Goal: Task Accomplishment & Management: Manage account settings

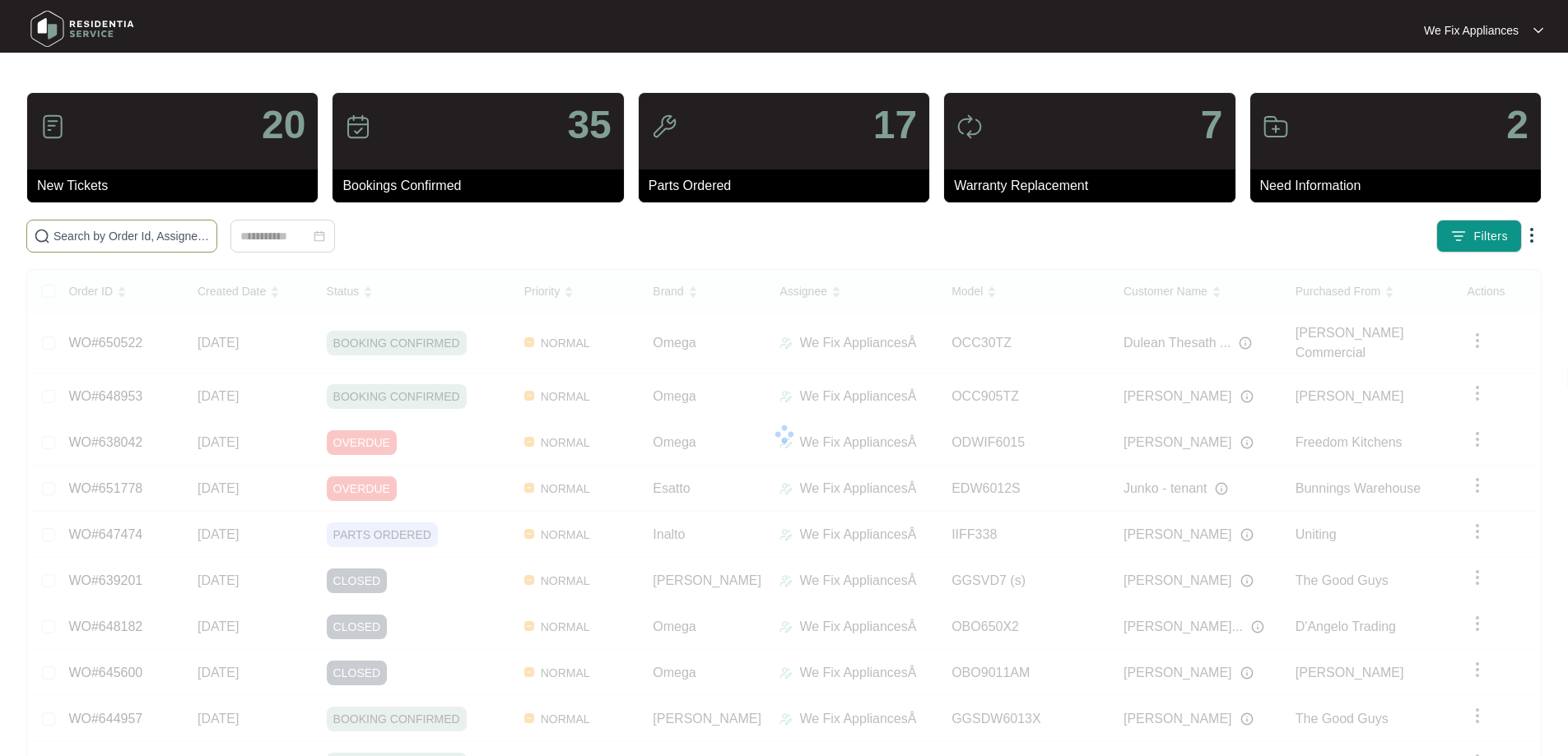
paste input "651778"
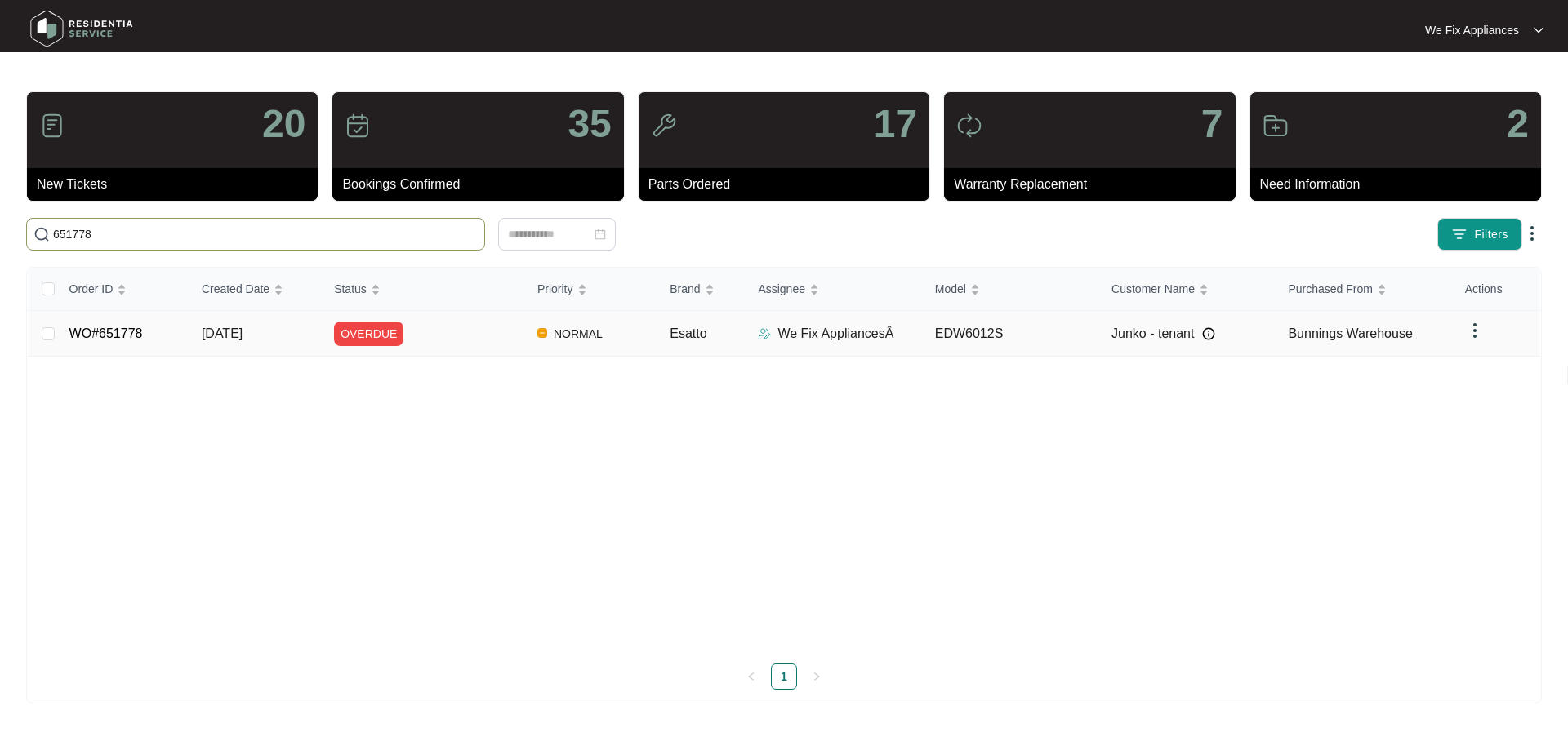
type input "651778"
click at [107, 336] on link "WO#651778" at bounding box center [106, 334] width 73 height 14
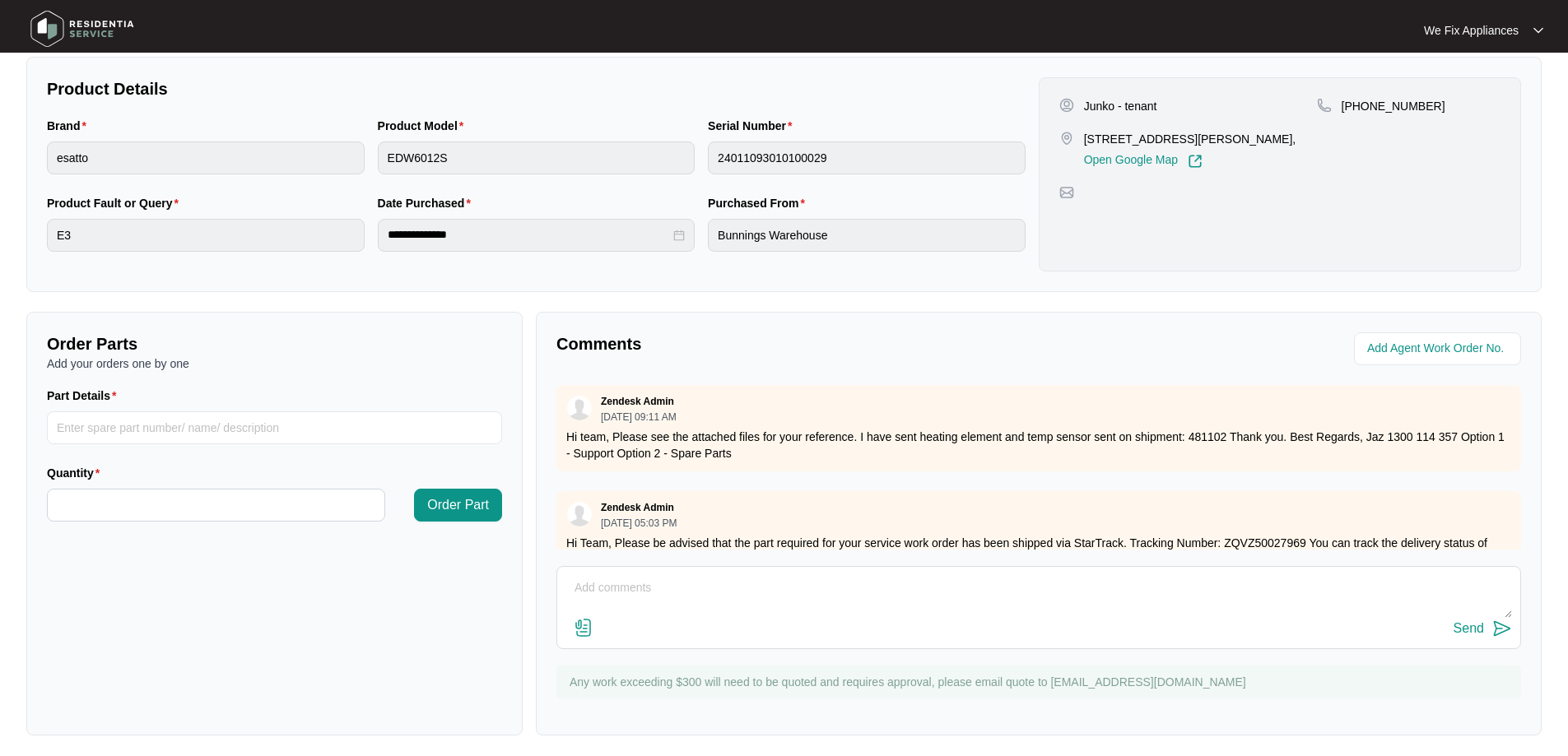
scroll to position [57, 0]
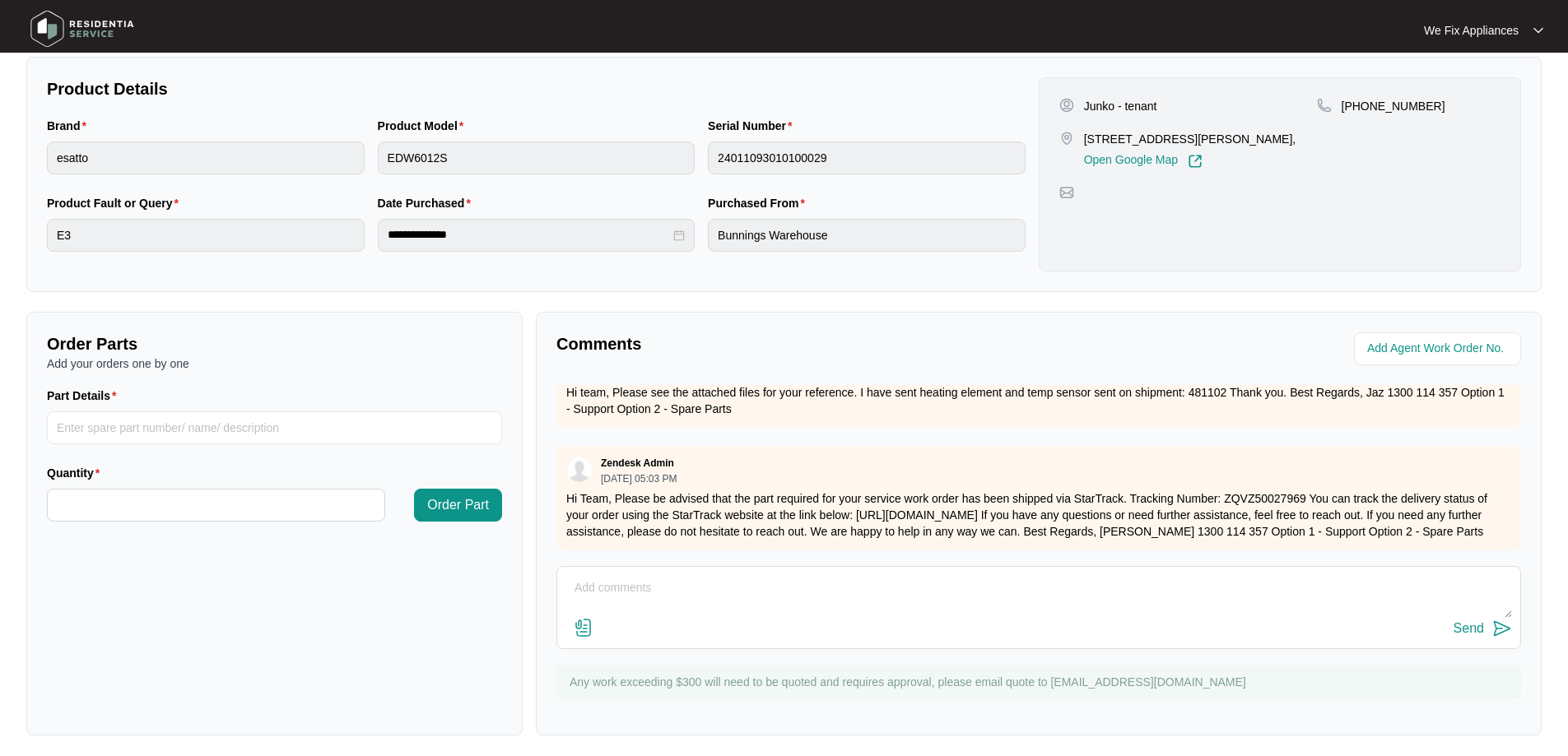
click at [818, 599] on textarea at bounding box center [1038, 596] width 946 height 43
type textarea "Hi guys, have left a couple of messages and texts for customer to call us back …"
click at [1476, 635] on div "Send" at bounding box center [1469, 629] width 30 height 15
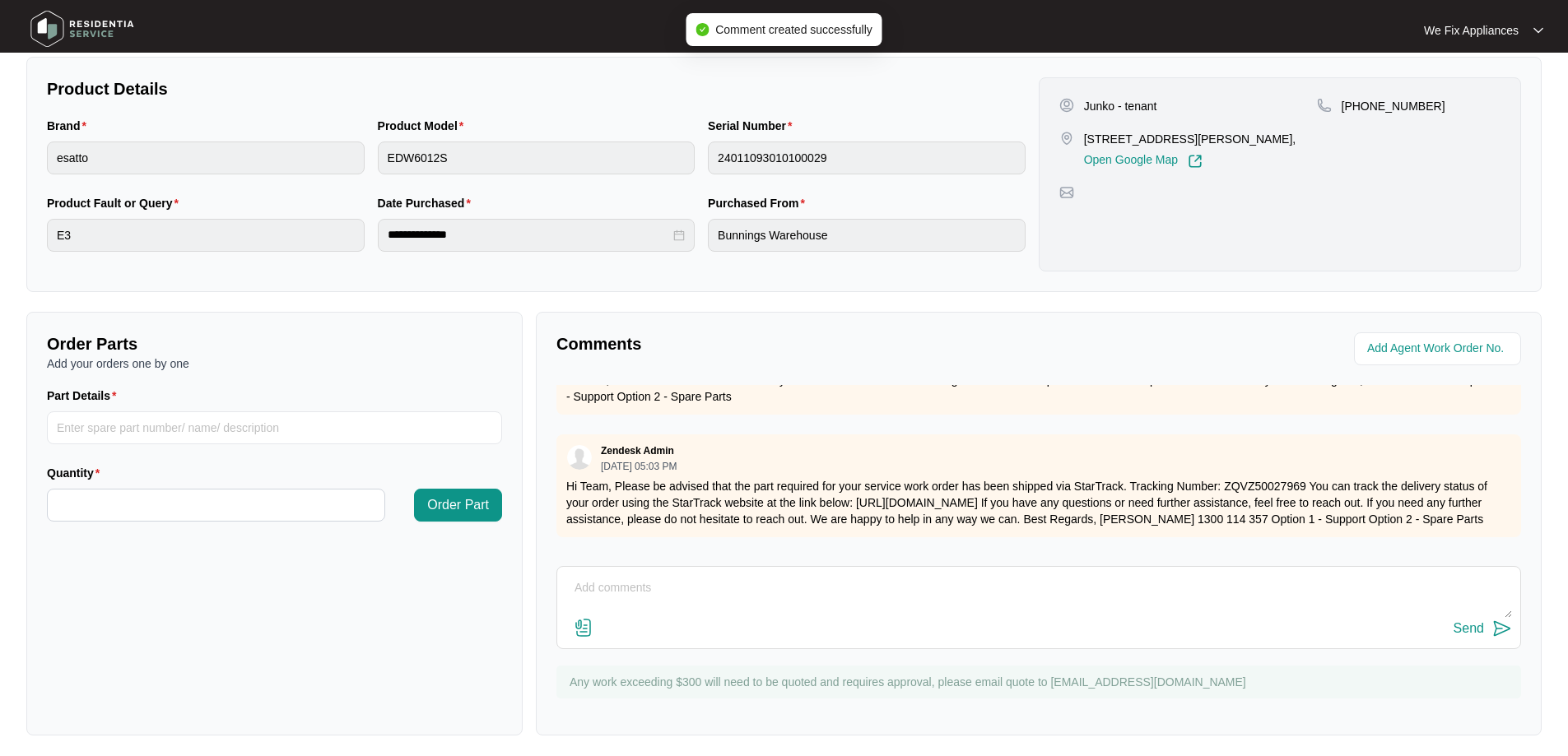
click at [102, 41] on img at bounding box center [82, 28] width 116 height 49
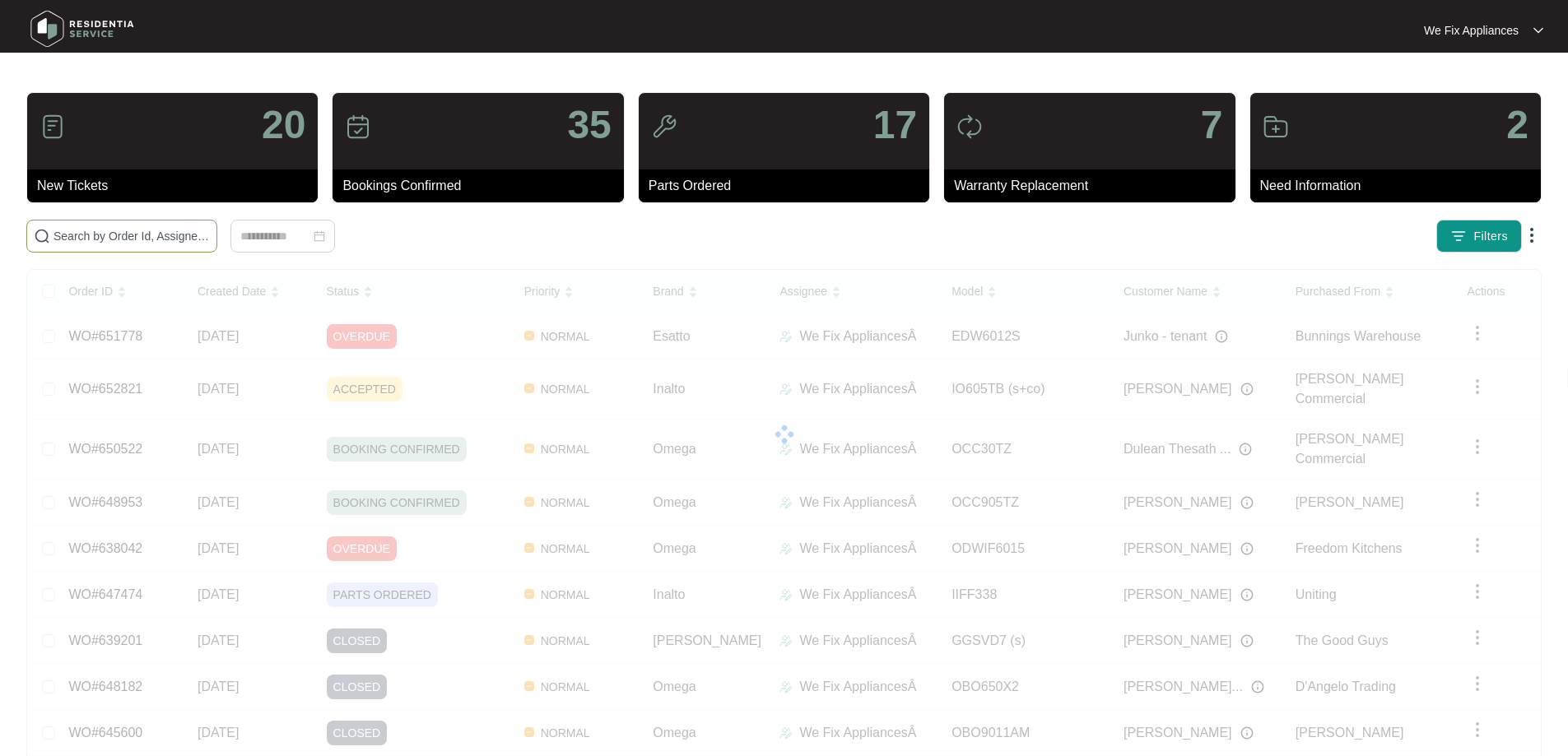
paste input "646502"
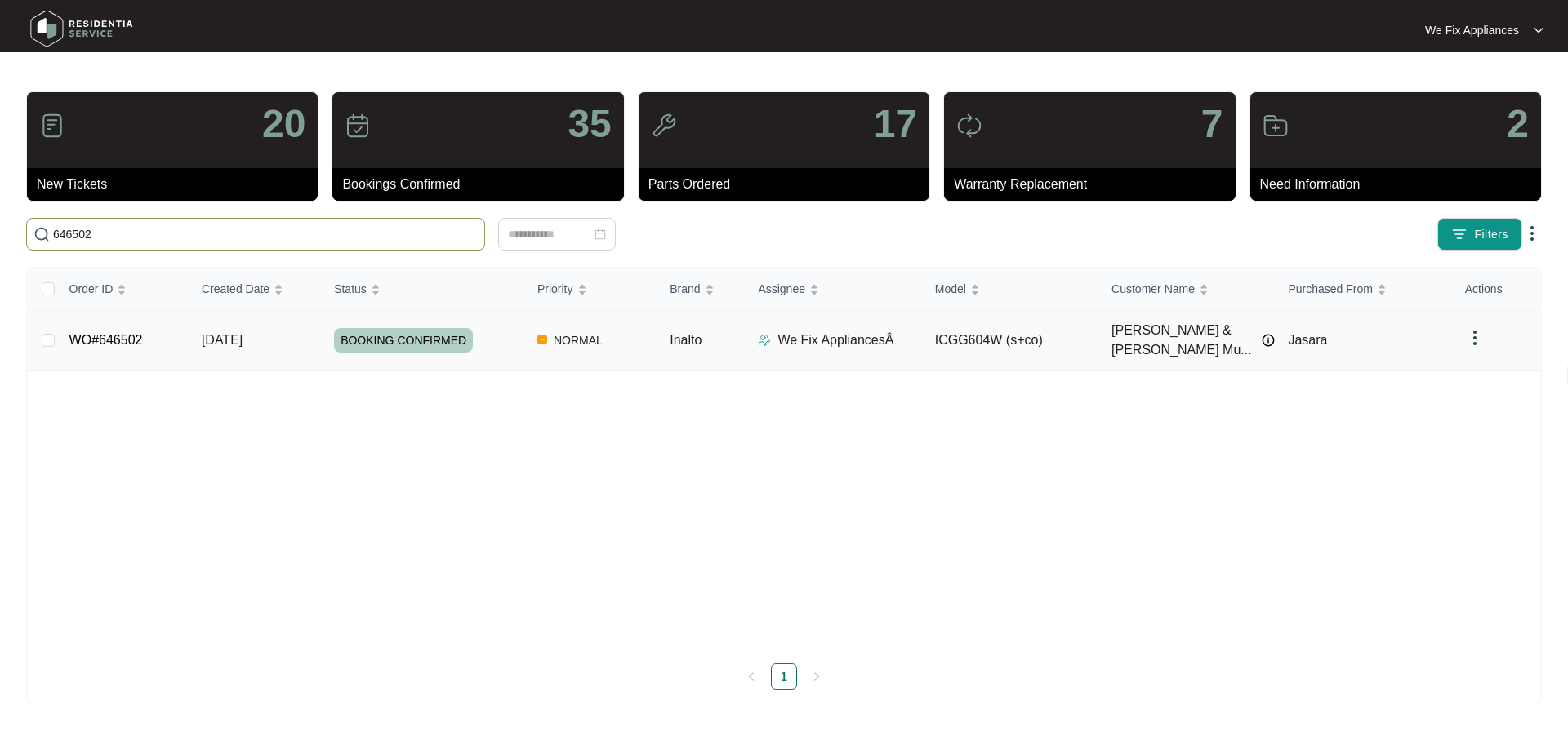
type input "646502"
click at [128, 333] on link "WO#646502" at bounding box center [106, 339] width 73 height 14
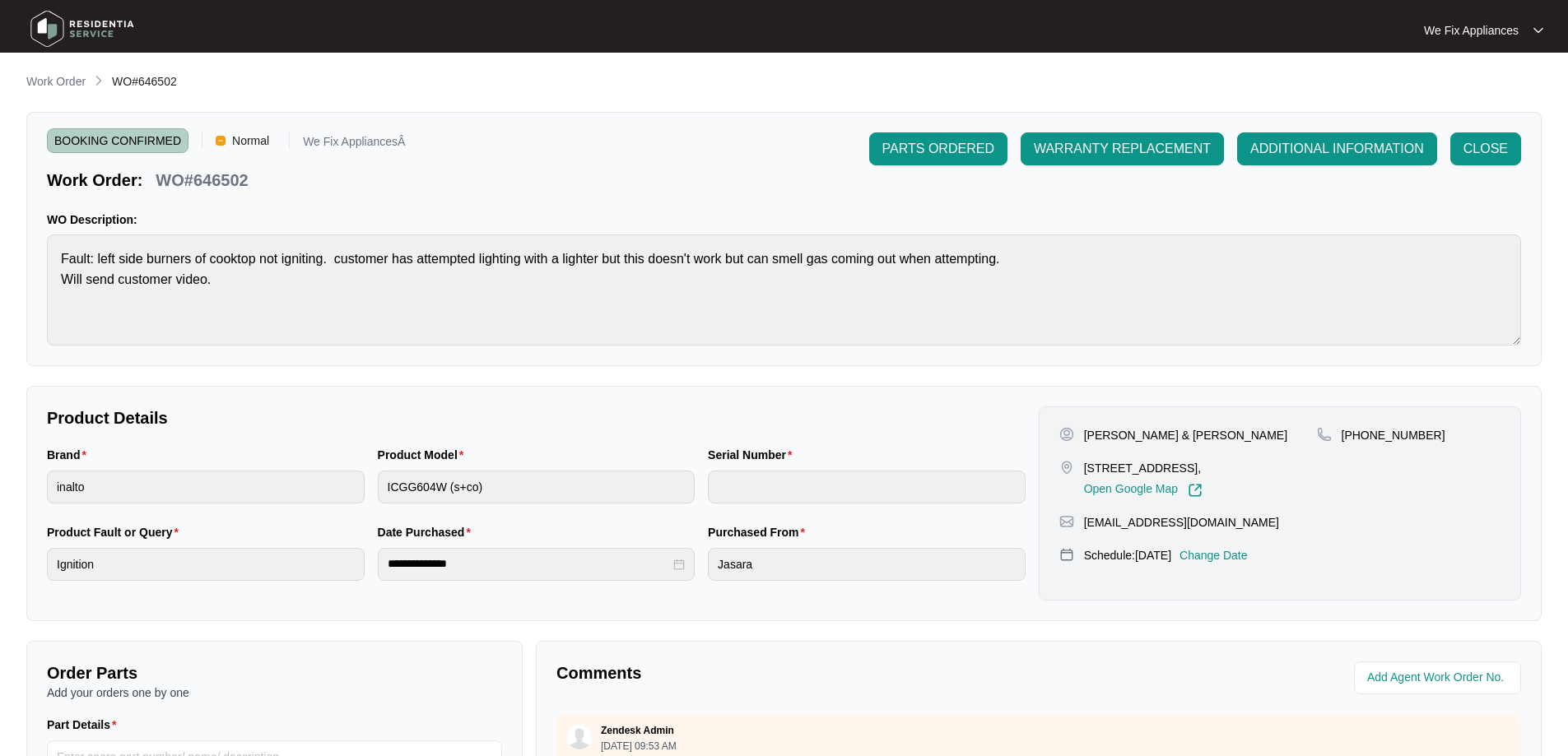
click at [1231, 556] on p "Change Date" at bounding box center [1214, 555] width 68 height 16
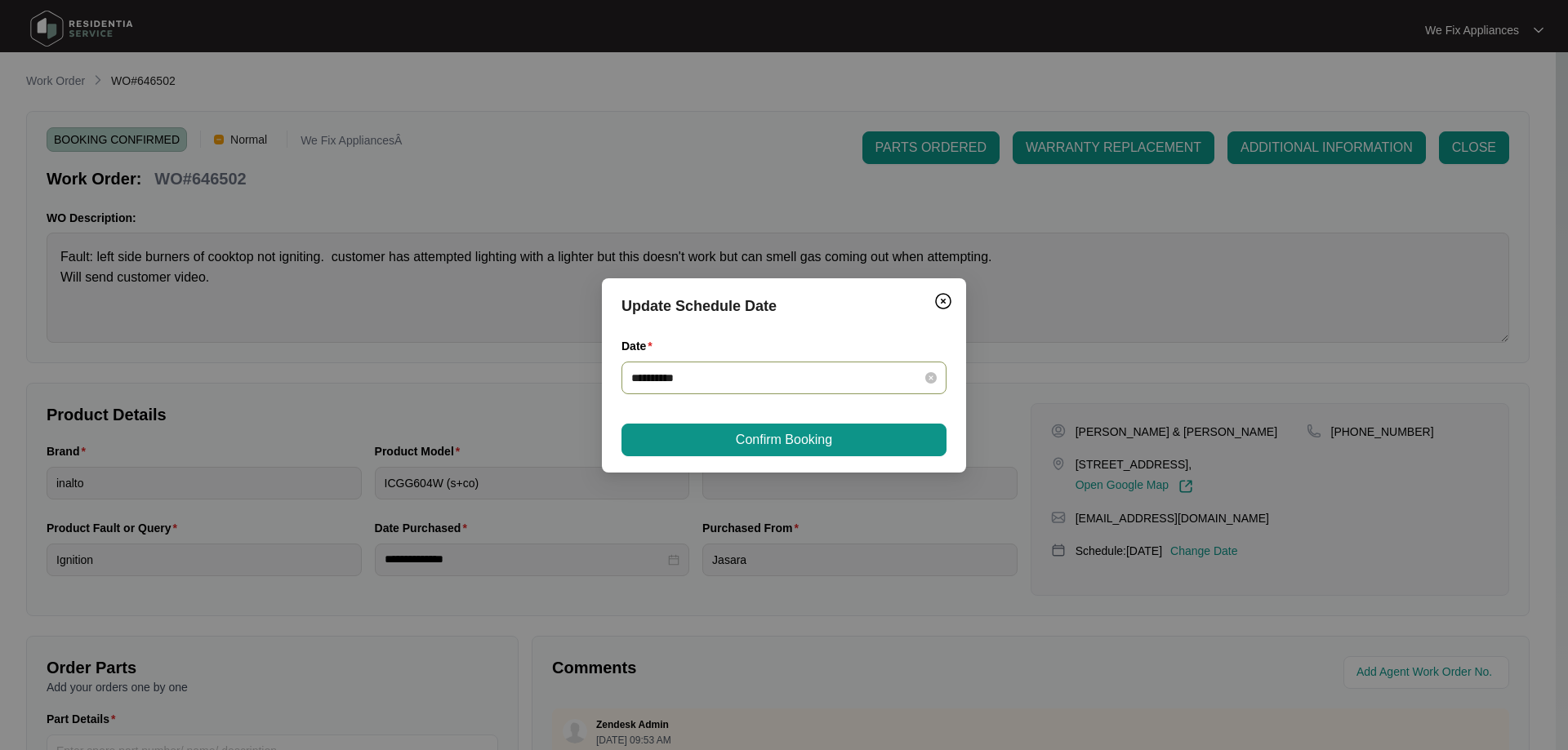
click at [743, 389] on div "**********" at bounding box center [784, 378] width 325 height 33
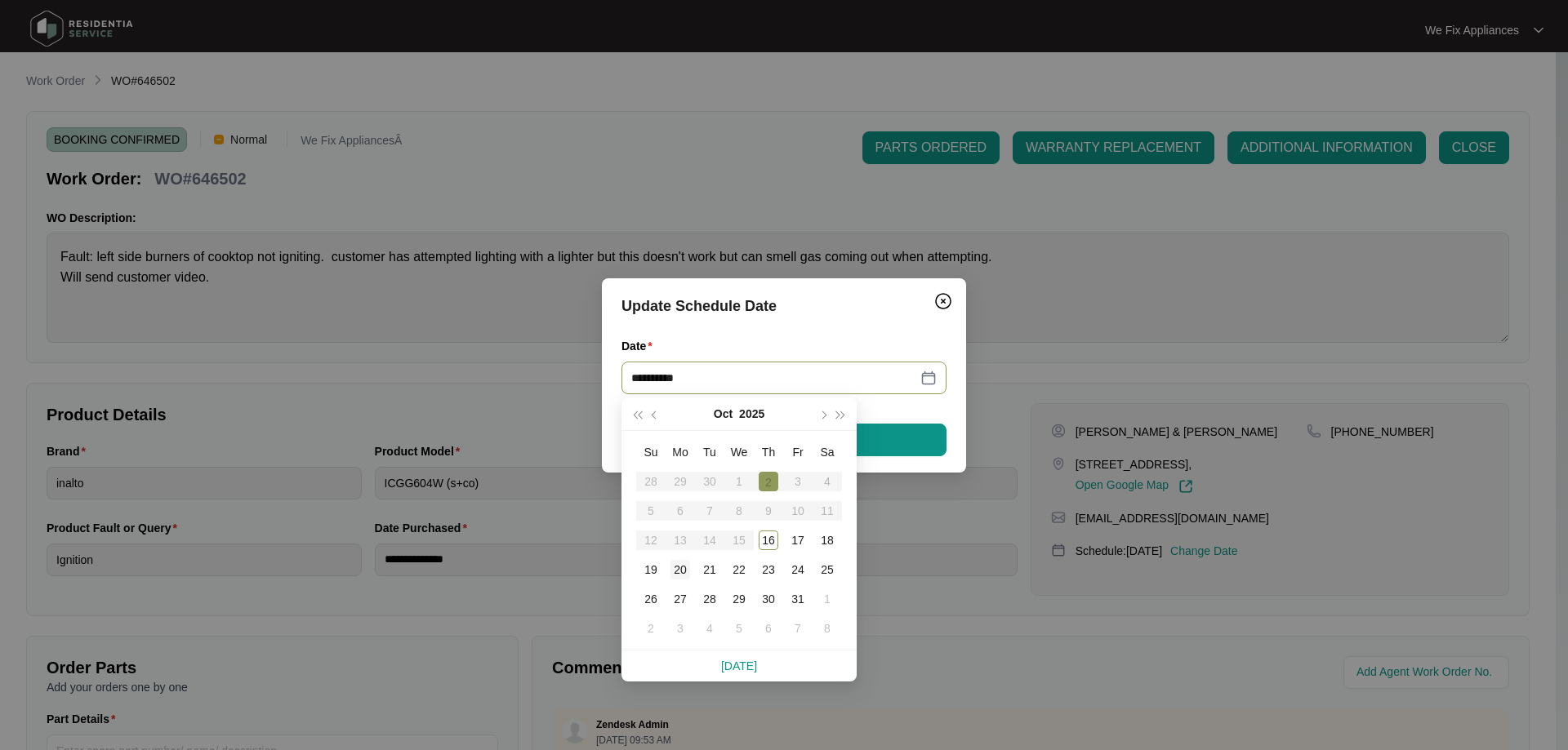
type input "**********"
click at [685, 565] on div "20" at bounding box center [680, 570] width 20 height 20
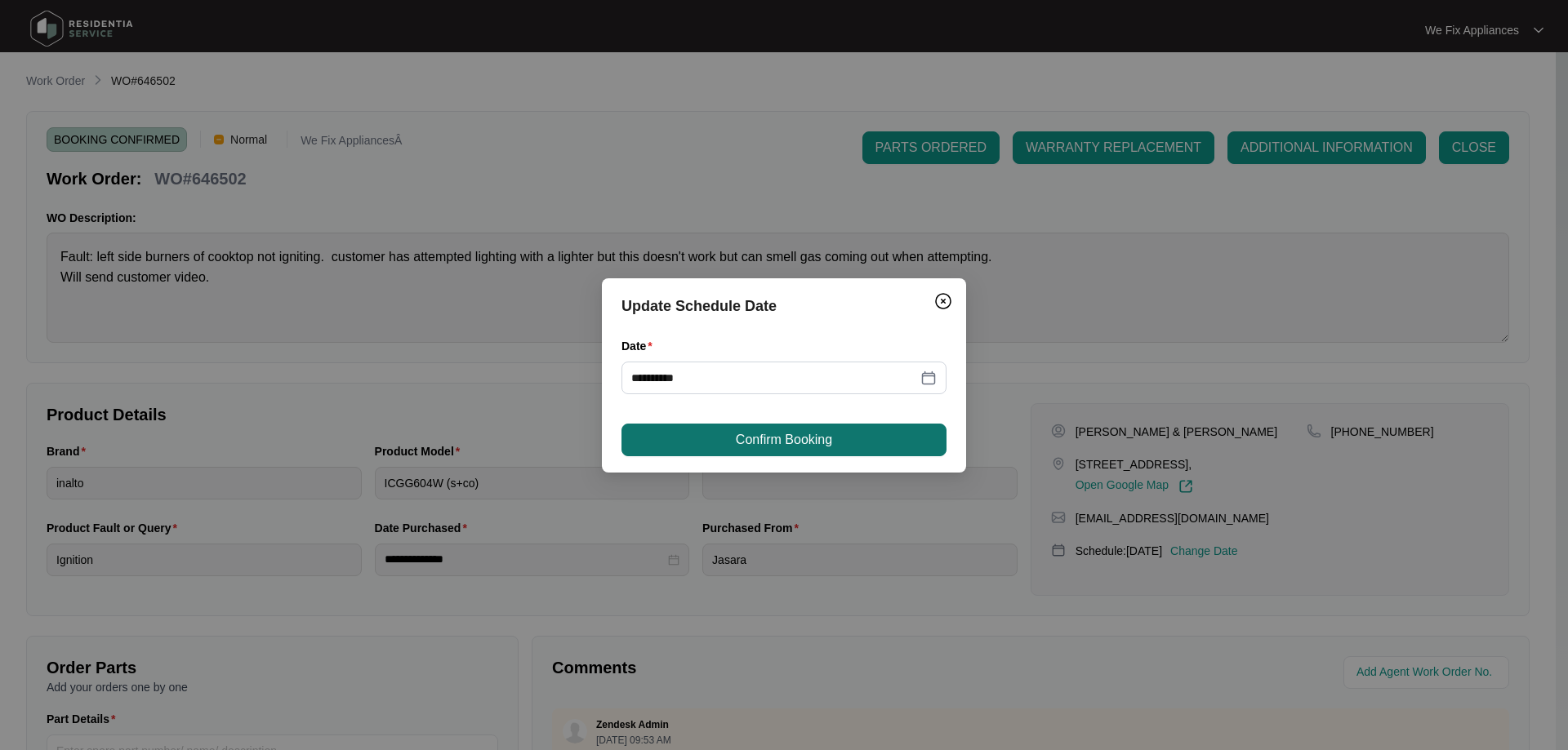
click at [757, 445] on span "Confirm Booking" at bounding box center [784, 440] width 97 height 20
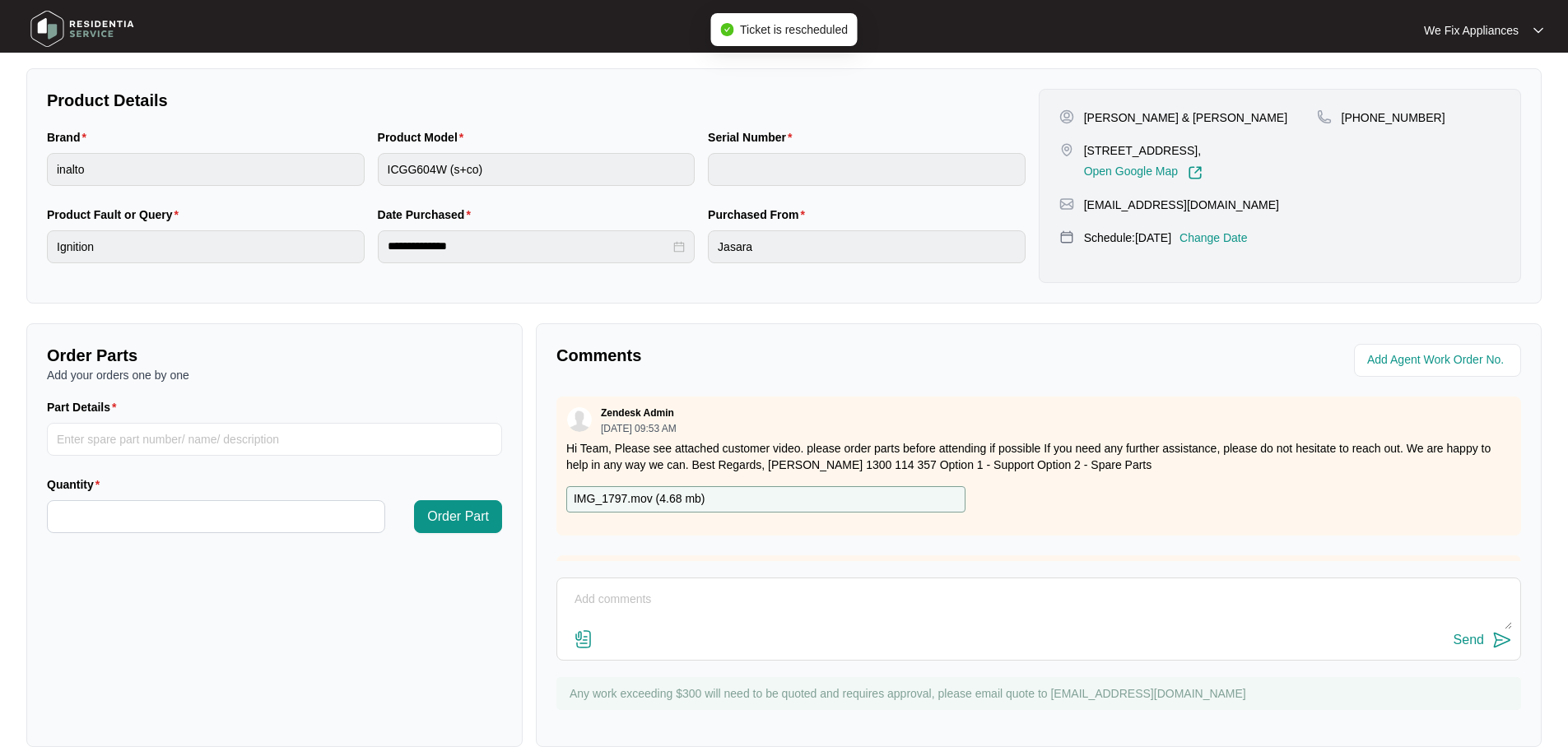
scroll to position [335, 0]
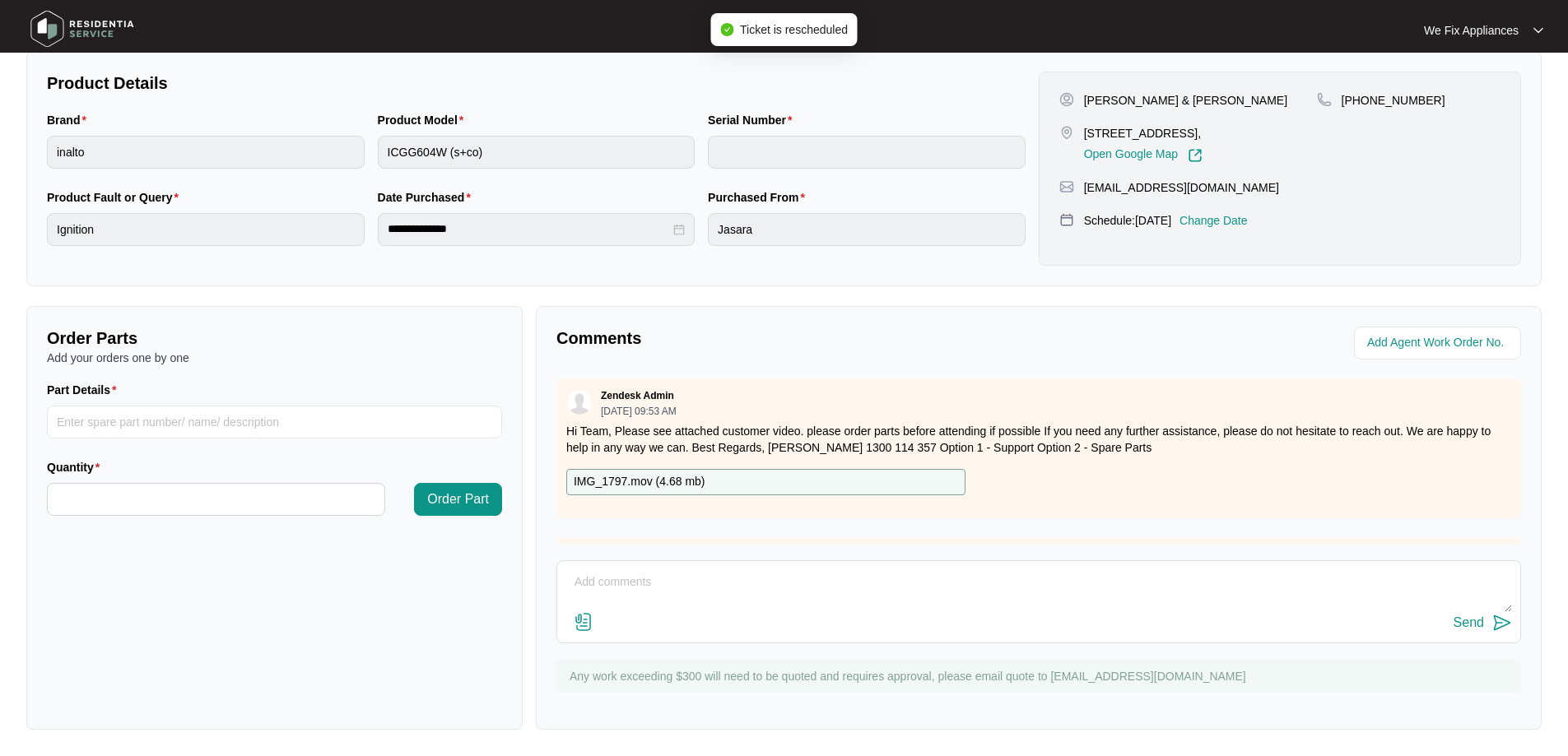
click at [657, 569] on textarea at bounding box center [1038, 590] width 946 height 43
click at [677, 580] on textarea "Hi team, spoke with real estate and booked it in for [DATE] thank you." at bounding box center [1038, 590] width 946 height 43
click at [730, 580] on textarea "Hi team, spoke with real estate and booked it in for [DATE] thank you." at bounding box center [1038, 590] width 946 height 43
drag, startPoint x: 1038, startPoint y: 586, endPoint x: 1029, endPoint y: 585, distance: 9.1
click at [1029, 585] on textarea "Hi team, spoke with real estate (primus) and booked it in for [DATE] thank you." at bounding box center [1038, 590] width 946 height 43
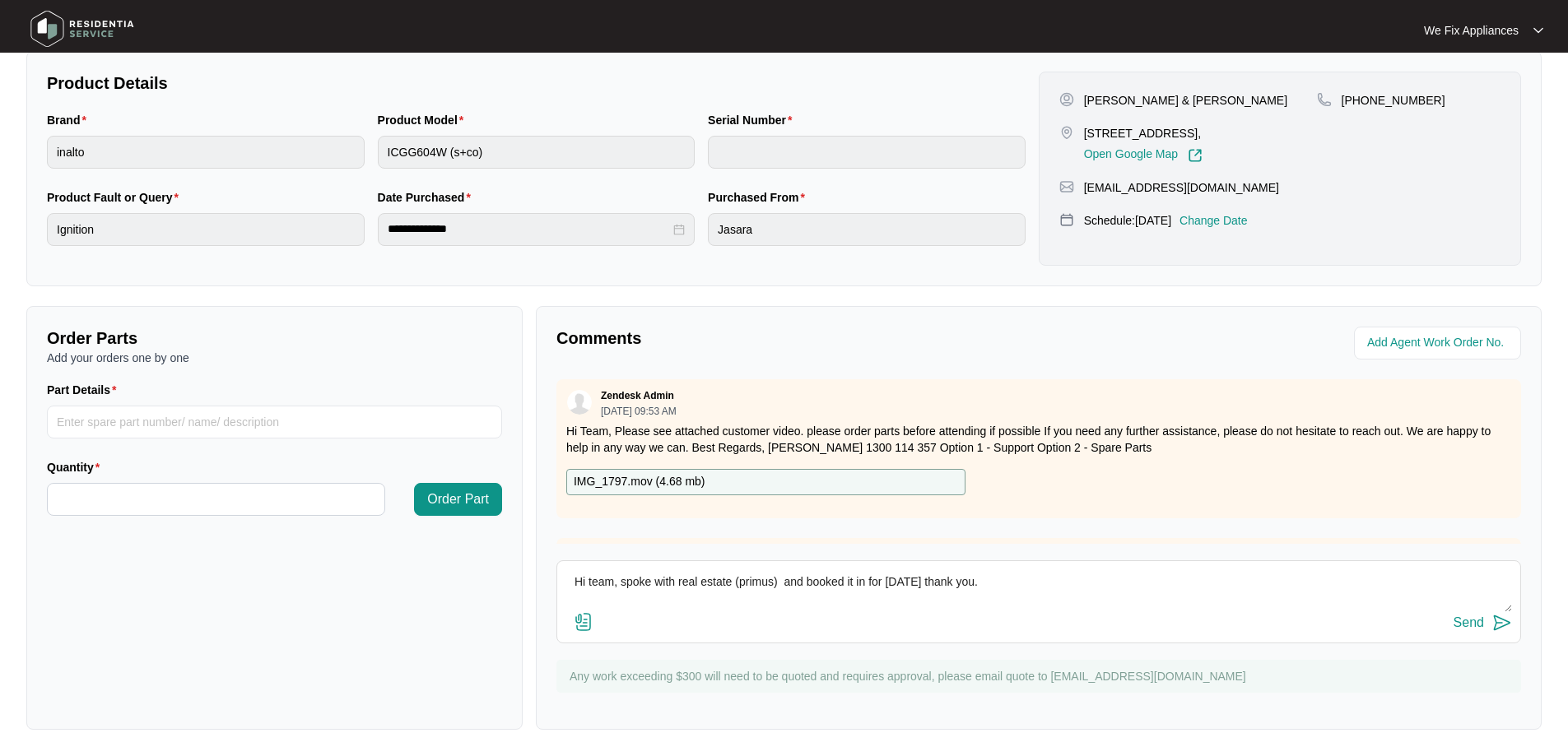
click at [781, 578] on textarea "Hi team, spoke with real estate (primus) and booked it in for [DATE] thank you." at bounding box center [1038, 590] width 946 height 43
click at [989, 586] on textarea "Hi team, spoke with real estate agent and booked it in for [DATE] thank you." at bounding box center [1038, 590] width 946 height 43
type textarea "Hi team, spoke with real estate agent and booked it in for [DATE] thank you."
click at [1466, 620] on div "Send" at bounding box center [1469, 623] width 30 height 15
click at [117, 17] on img at bounding box center [82, 28] width 116 height 49
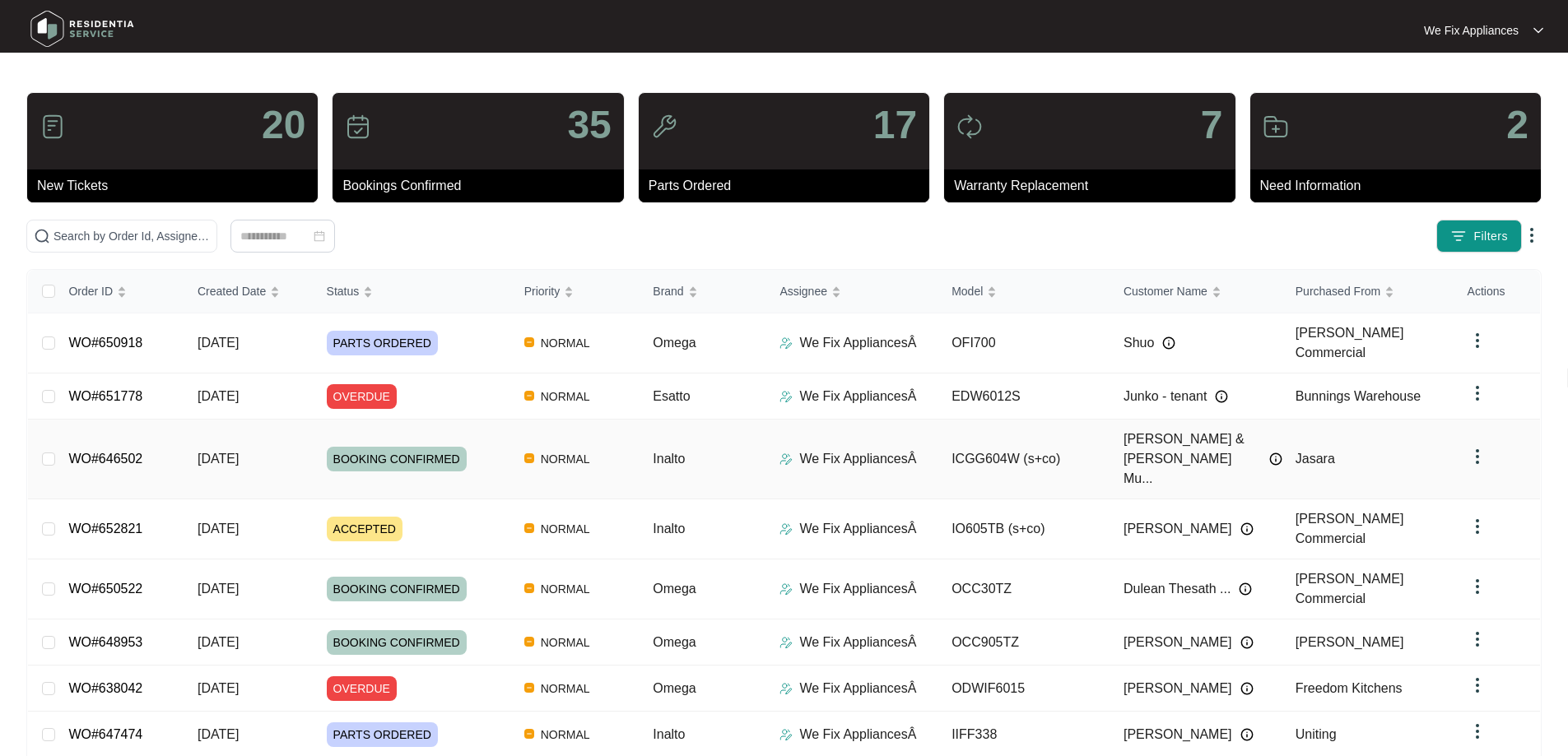
click at [87, 452] on link "WO#646502" at bounding box center [105, 459] width 74 height 14
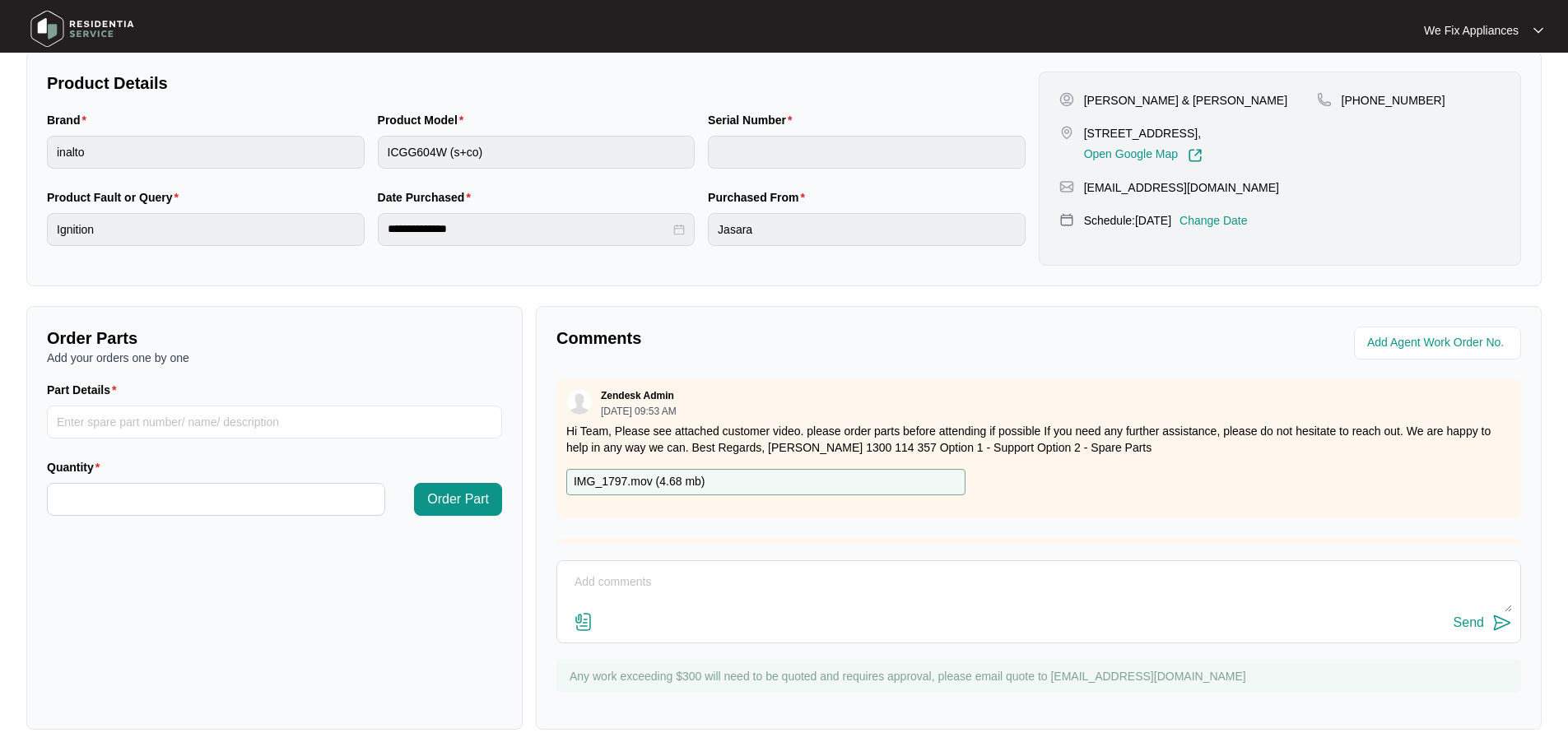
scroll to position [650, 0]
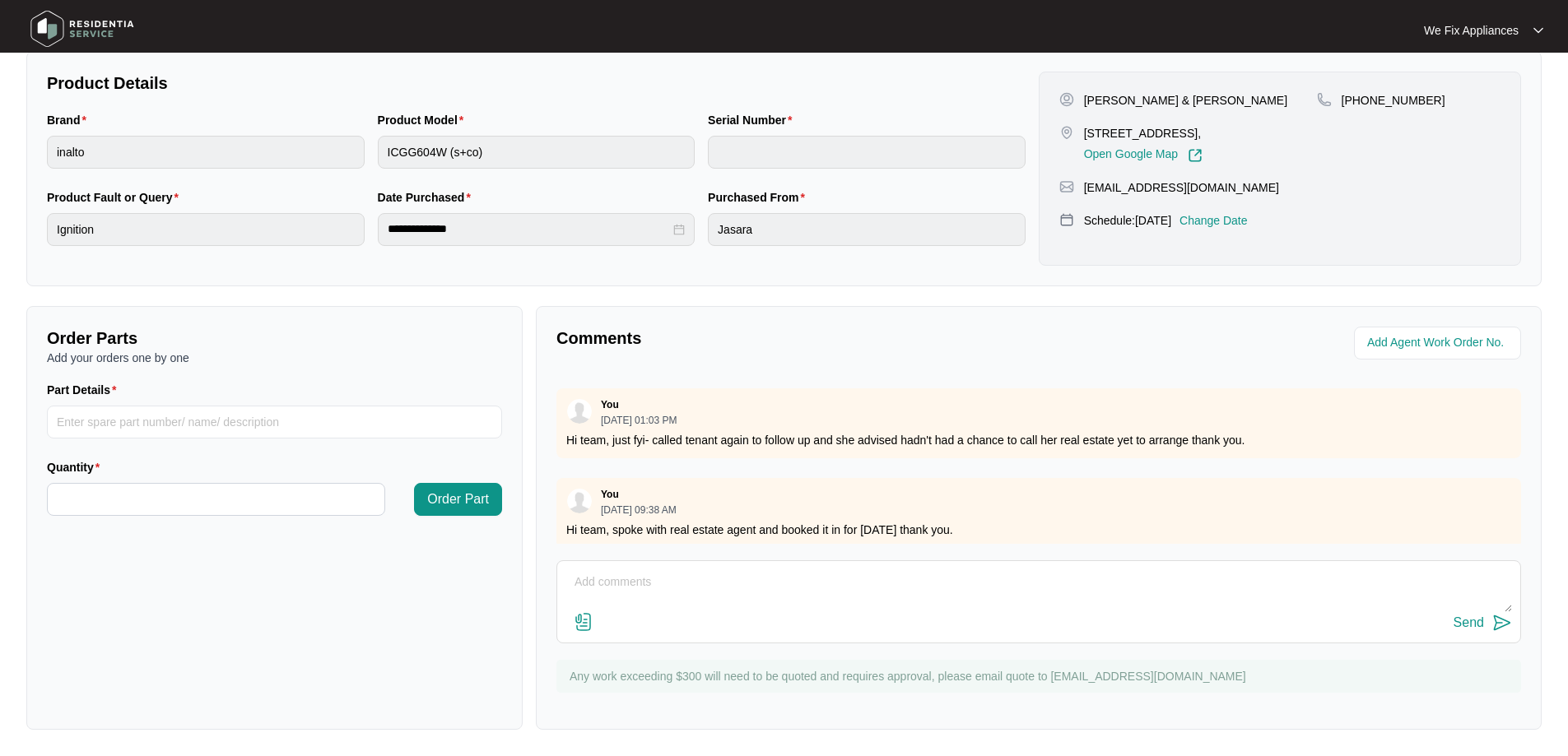
click at [801, 618] on div "Send" at bounding box center [1038, 622] width 946 height 22
click at [727, 576] on textarea at bounding box center [1038, 590] width 946 height 43
drag, startPoint x: 1201, startPoint y: 584, endPoint x: 494, endPoint y: 622, distance: 708.0
click at [494, 622] on div "Order Parts Add your orders one by one Part Details Quantity Order Part Comment…" at bounding box center [784, 517] width 1528 height 423
type textarea "Hi guys, just fyi- tenant called back real estate and said its working now so I…"
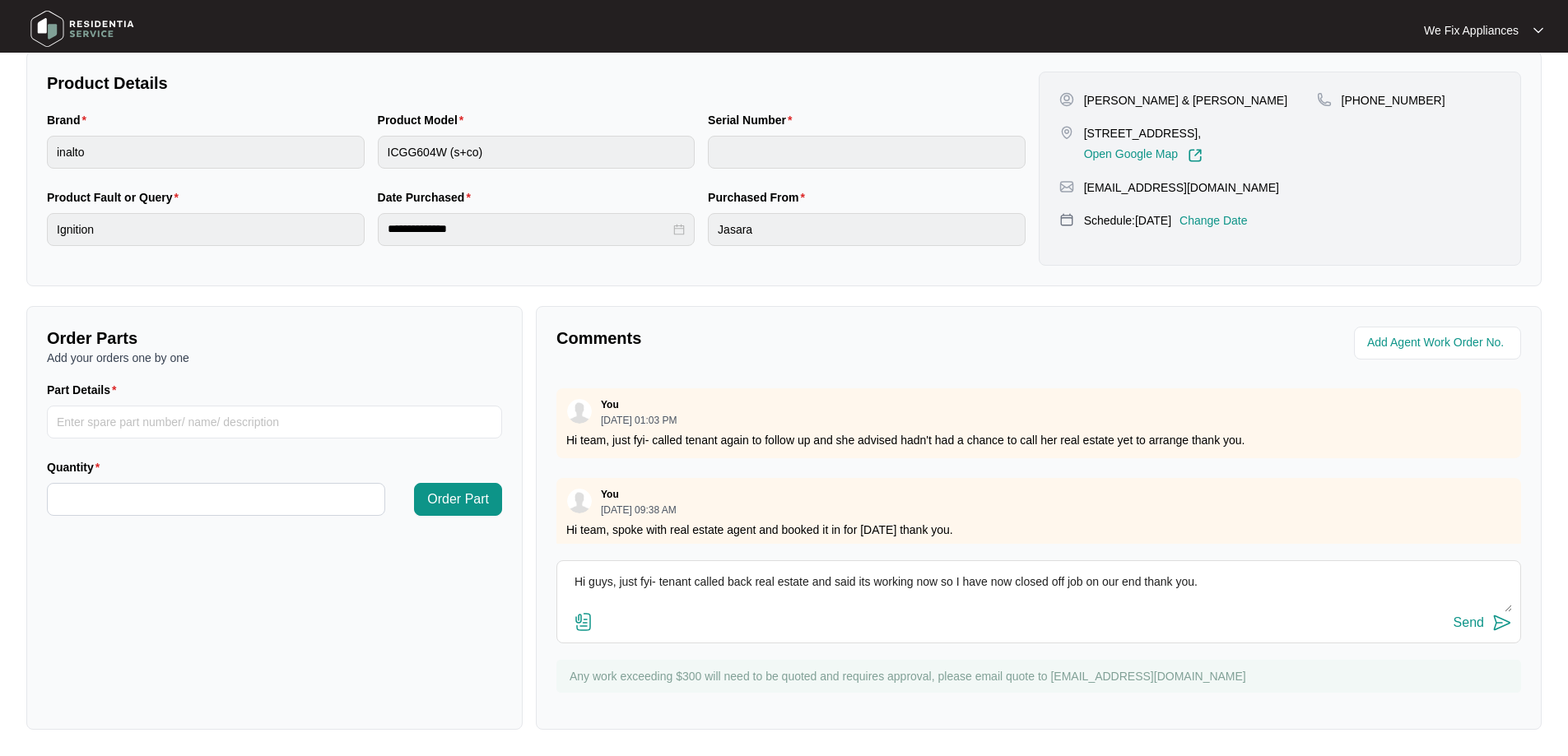
click at [1470, 612] on button "Send" at bounding box center [1483, 622] width 59 height 22
click at [98, 32] on img at bounding box center [82, 28] width 116 height 49
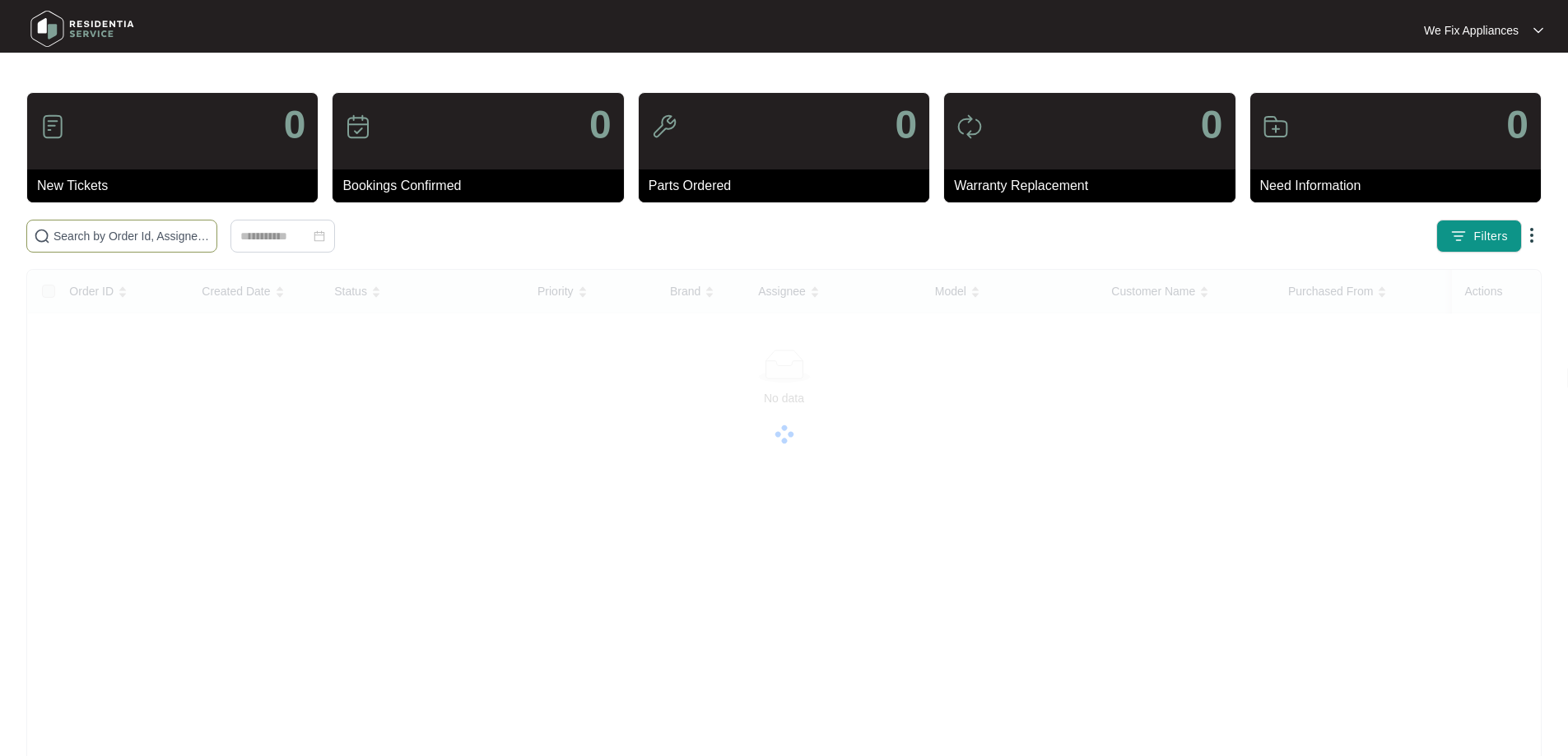
paste input "652821"
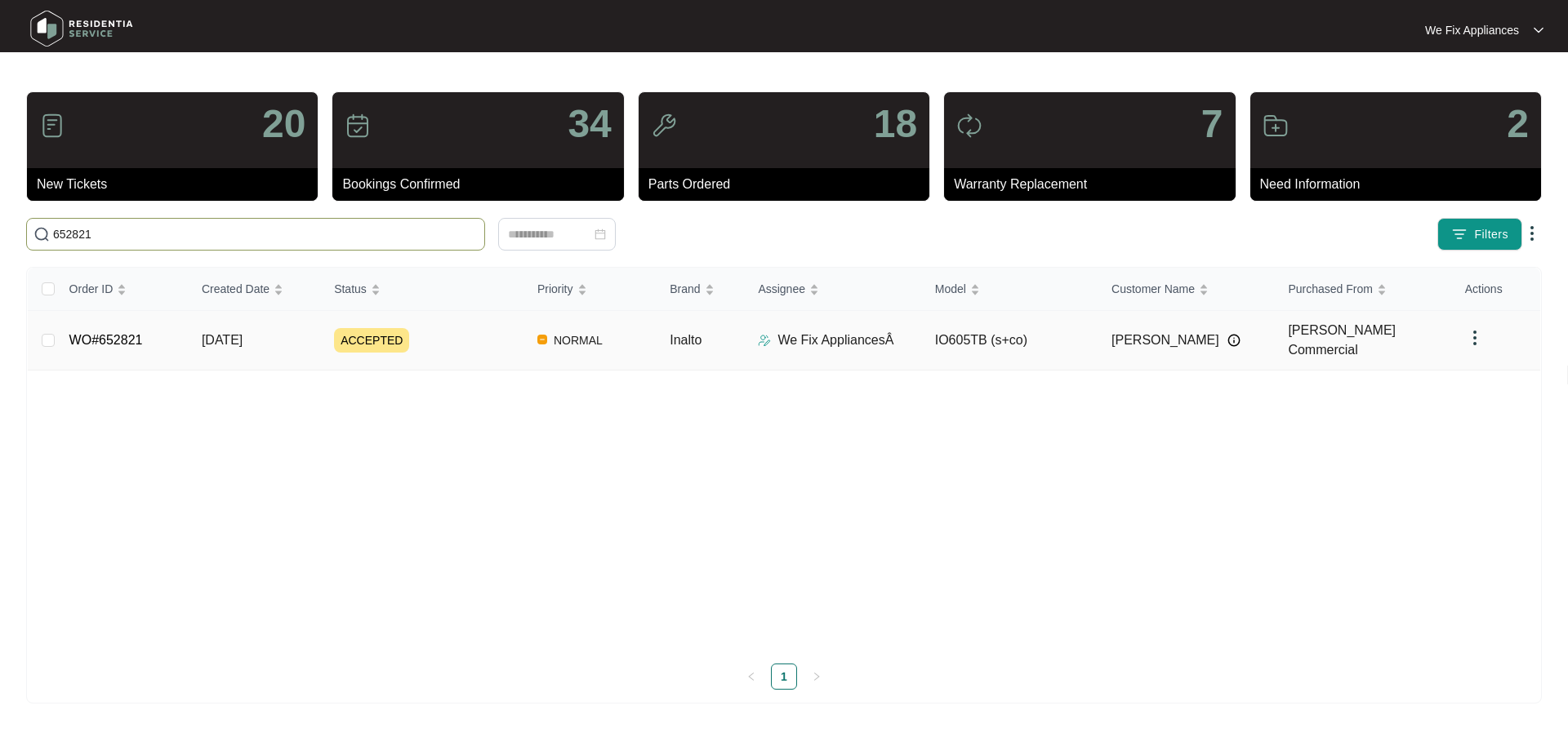
type input "652821"
click at [120, 334] on link "WO#652821" at bounding box center [106, 339] width 73 height 14
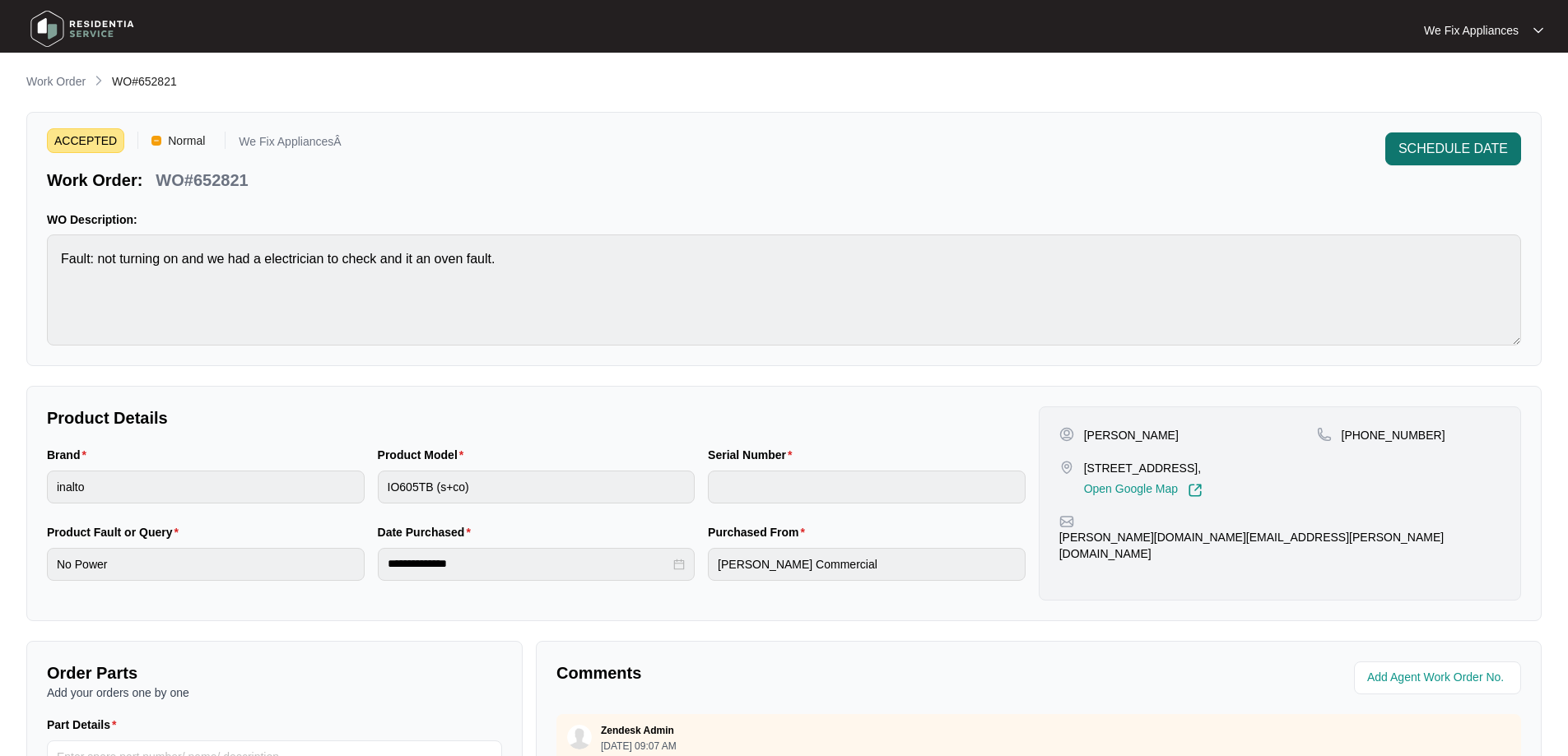
click at [1445, 138] on button "SCHEDULE DATE" at bounding box center [1452, 149] width 135 height 33
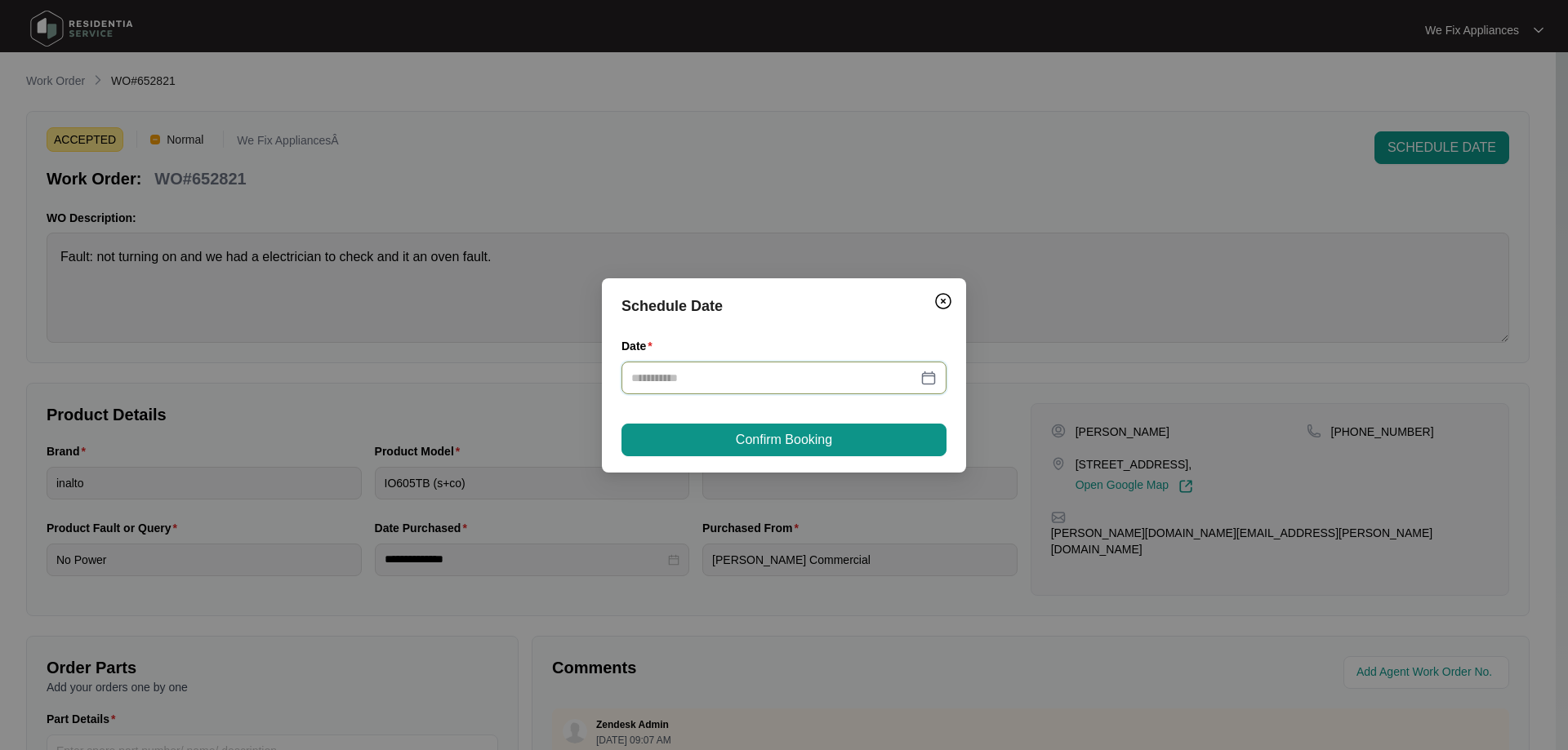
click at [726, 369] on input "Date" at bounding box center [775, 378] width 286 height 18
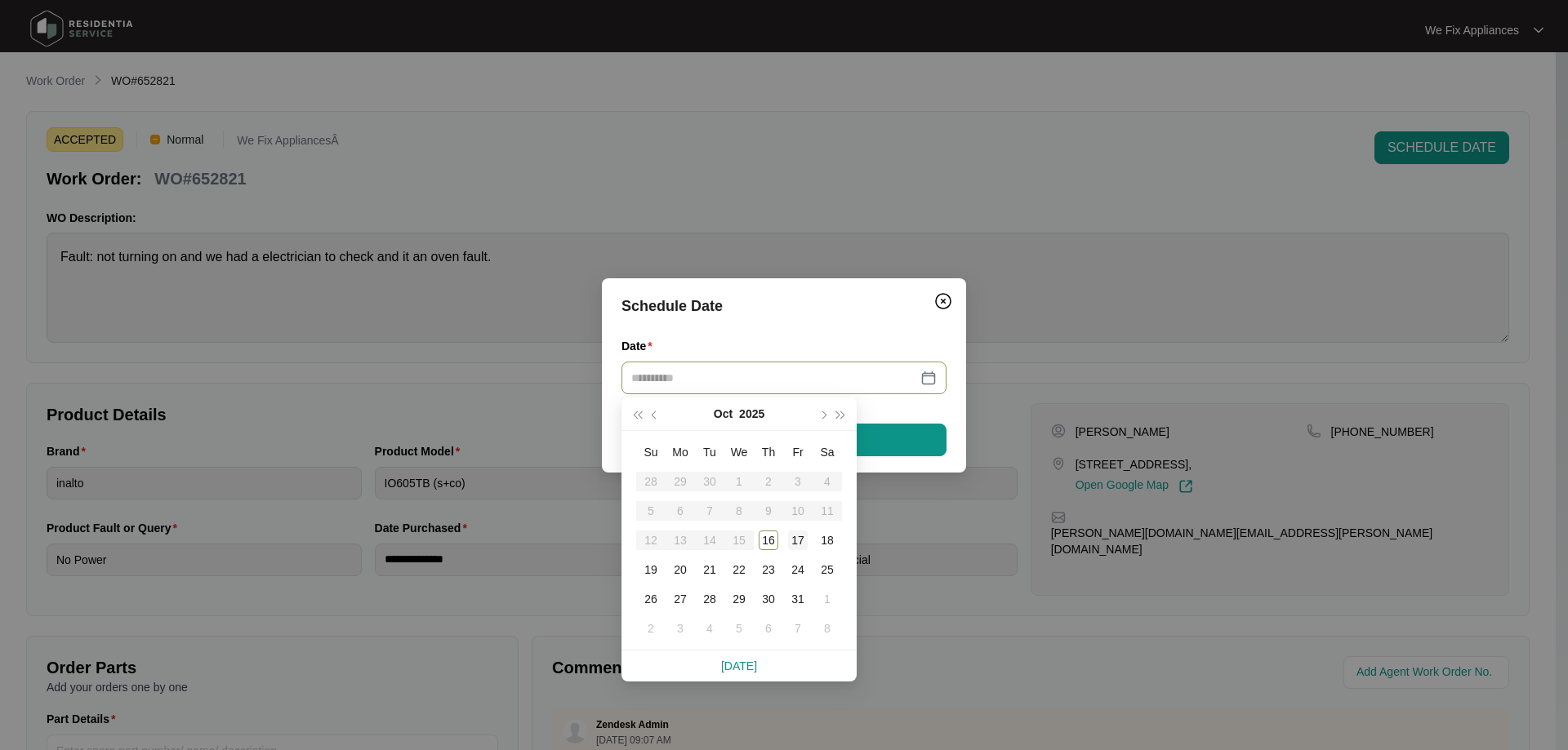
type input "**********"
click at [796, 533] on div "17" at bounding box center [797, 540] width 20 height 20
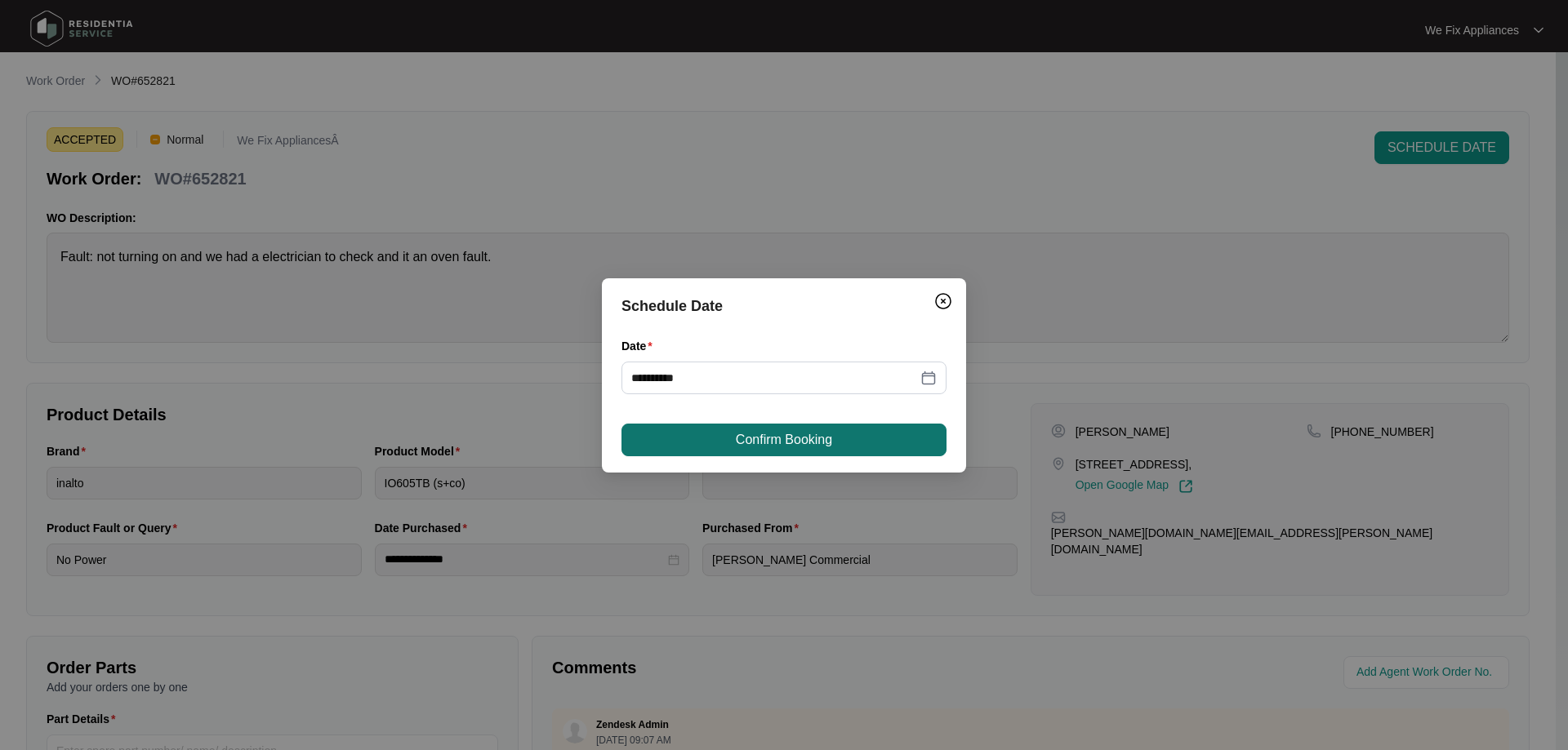
click at [825, 433] on span "Confirm Booking" at bounding box center [784, 440] width 97 height 20
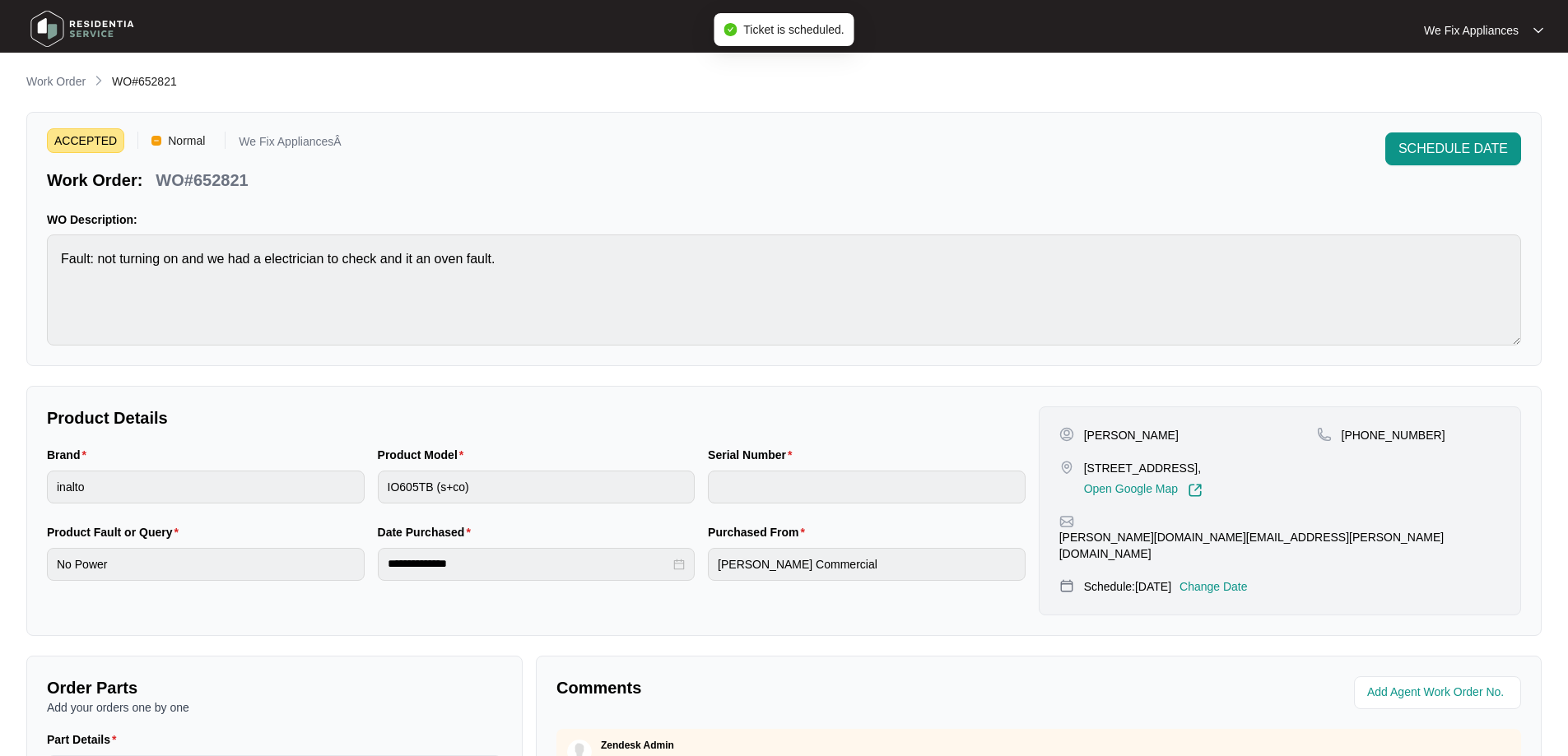
click at [79, 33] on img at bounding box center [82, 28] width 116 height 49
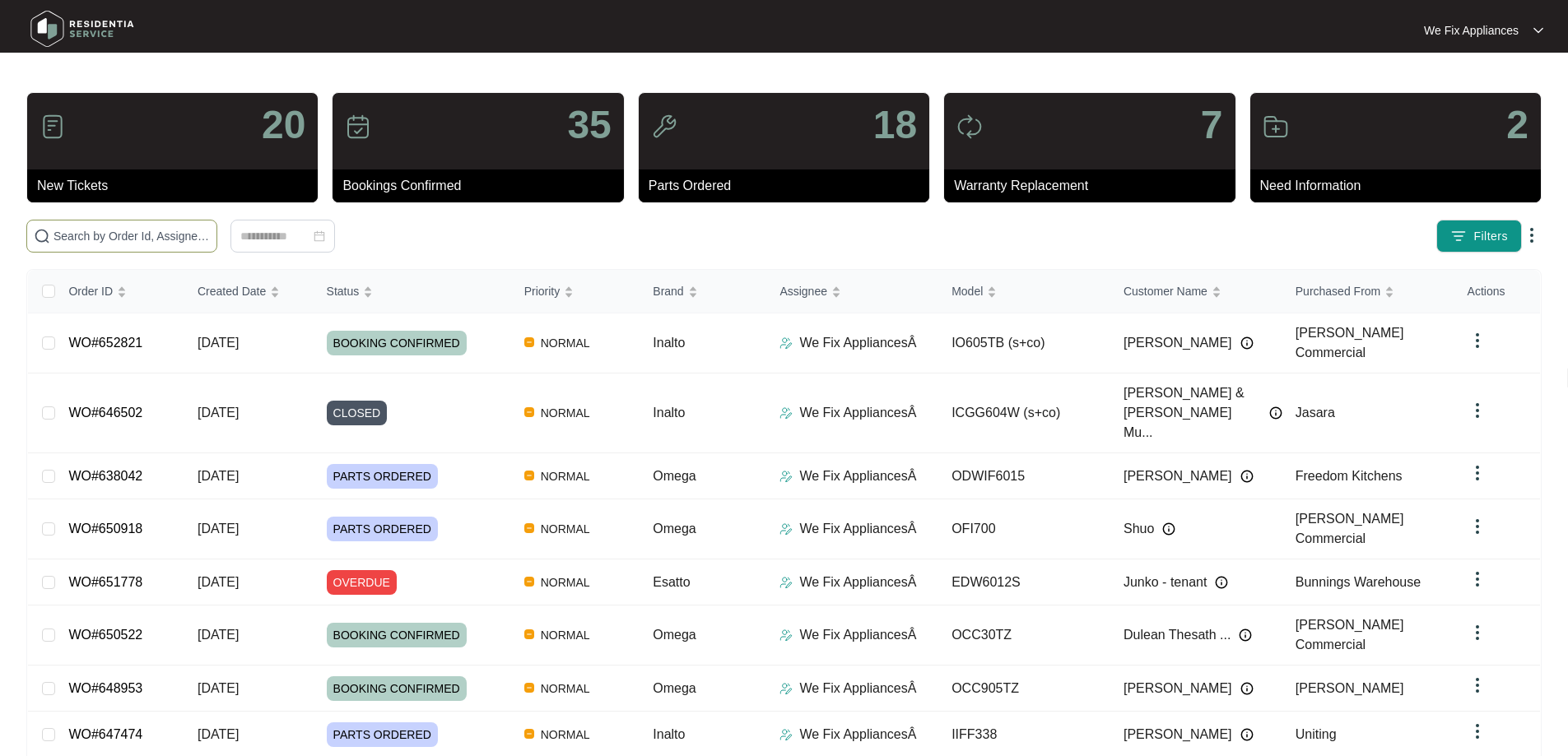
paste input "652448"
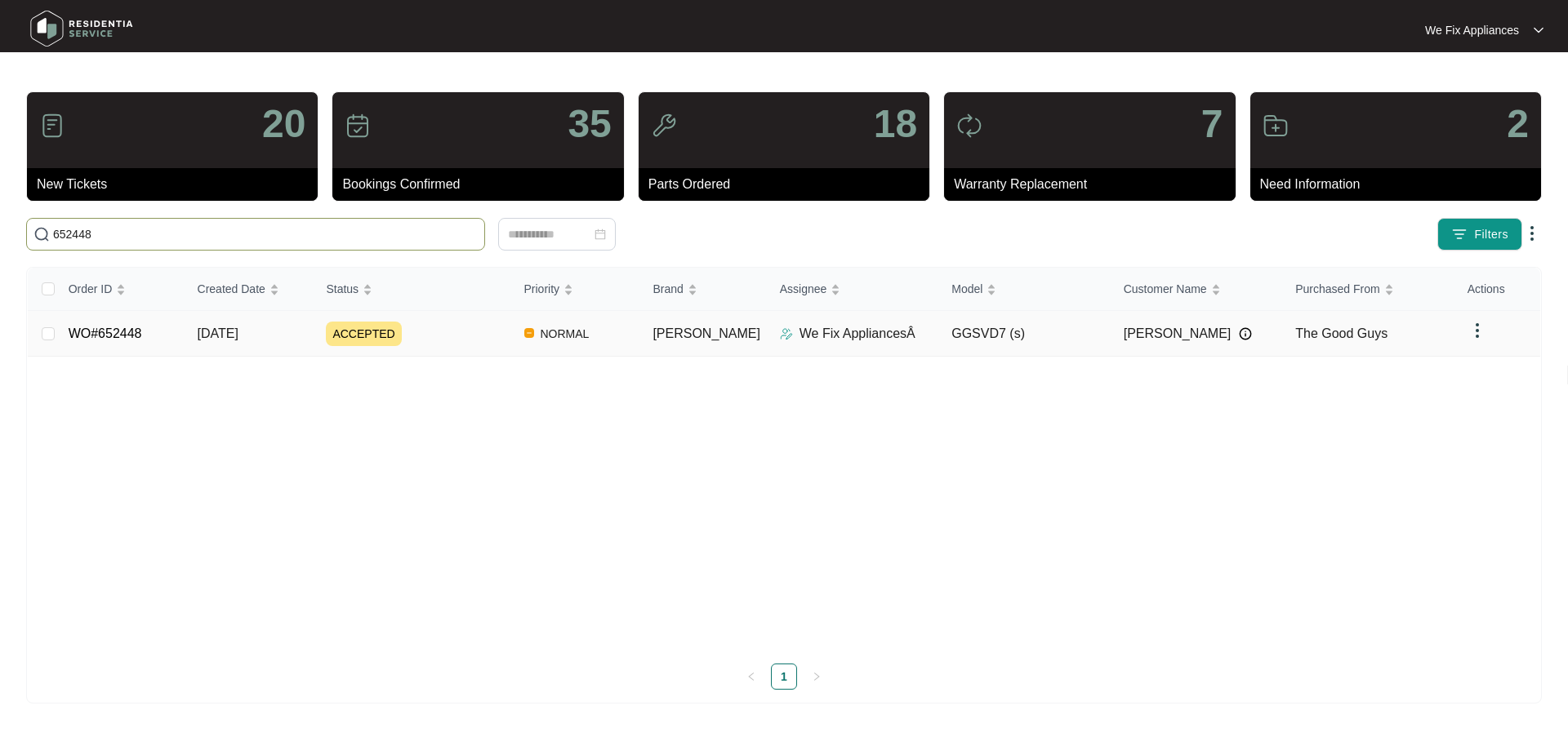
type input "652448"
click at [90, 339] on link "WO#652448" at bounding box center [105, 334] width 73 height 14
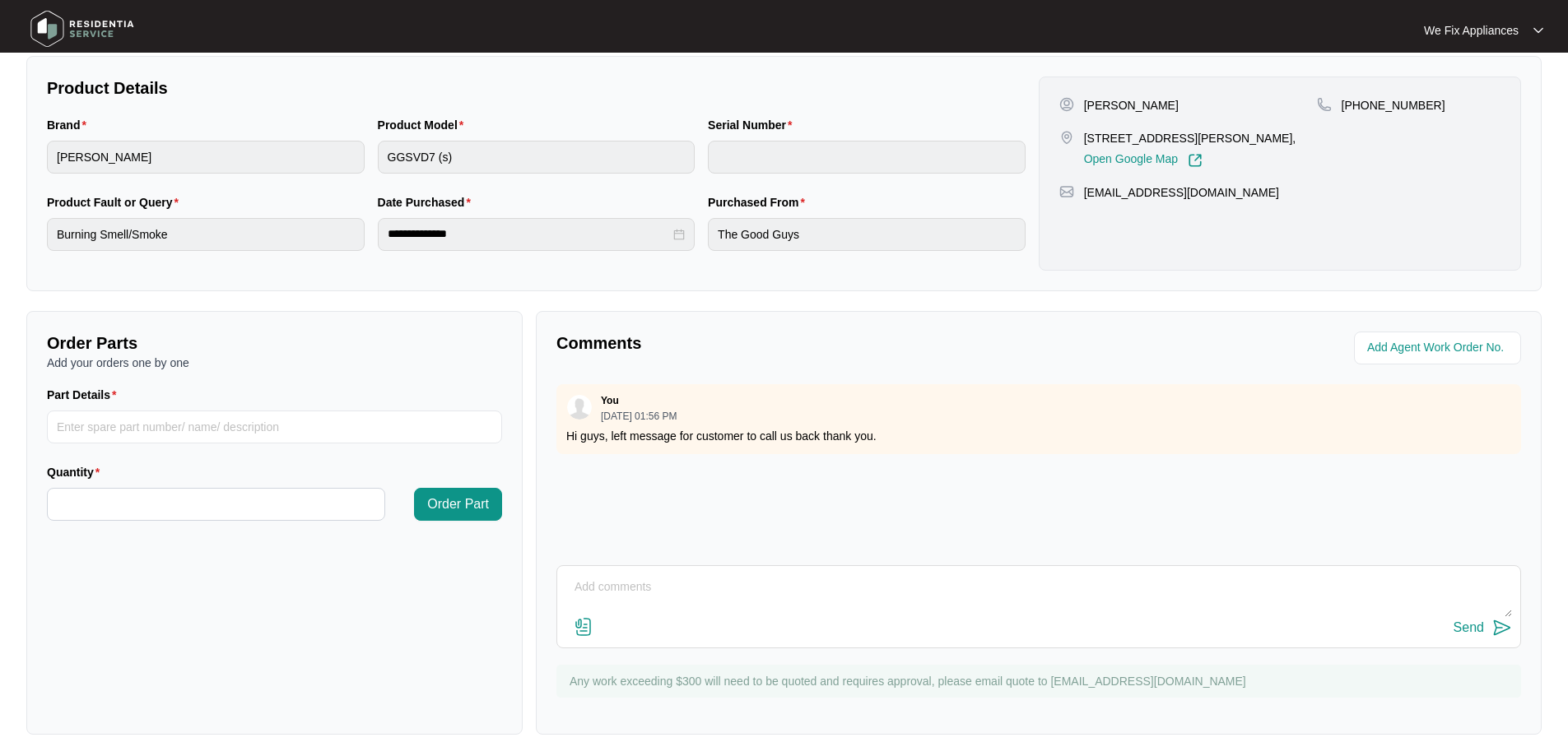
scroll to position [335, 0]
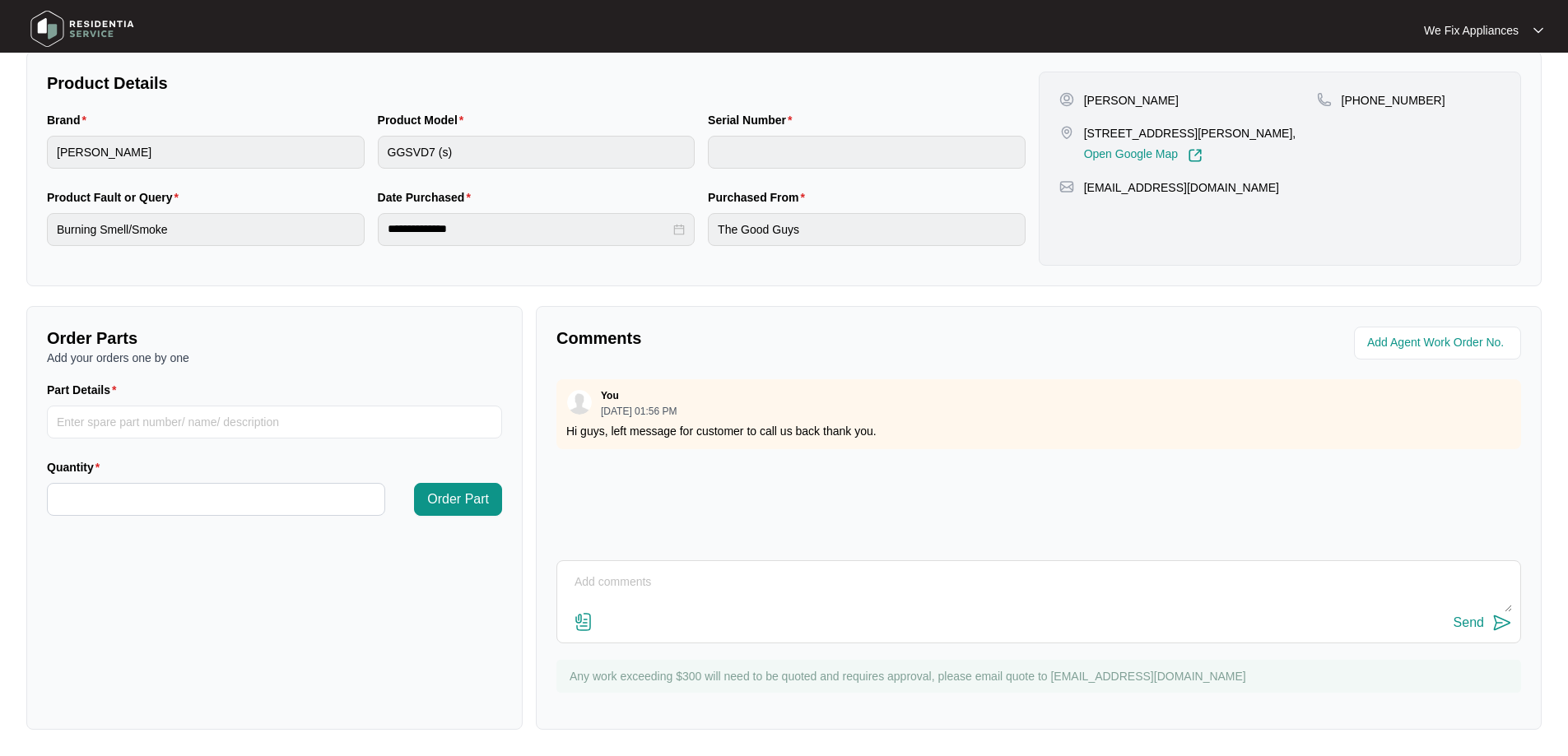
click at [666, 574] on textarea at bounding box center [1038, 590] width 946 height 43
type textarea "Hi guys, have left another message thank you."
click at [1463, 614] on button "Send" at bounding box center [1483, 622] width 59 height 22
click at [79, 26] on img at bounding box center [82, 28] width 116 height 49
